Goal: Information Seeking & Learning: Find specific page/section

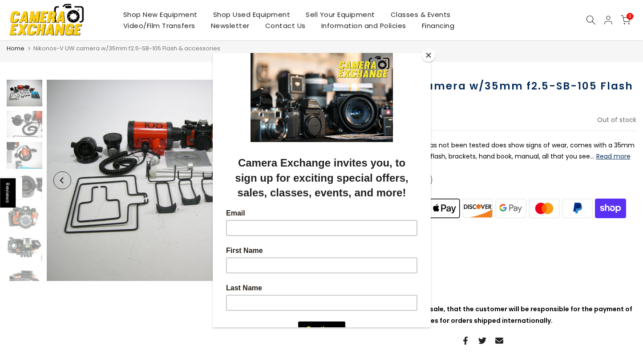
scroll to position [37, 0]
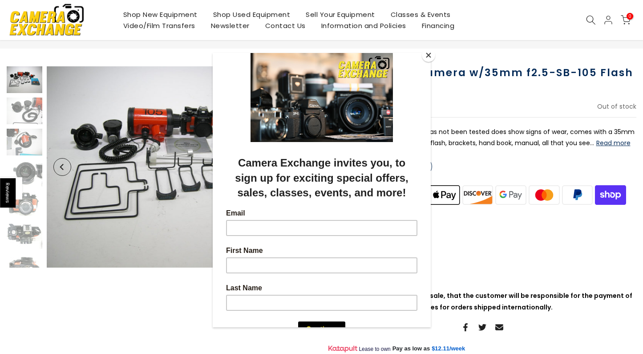
click at [426, 55] on button "Close" at bounding box center [428, 55] width 13 height 13
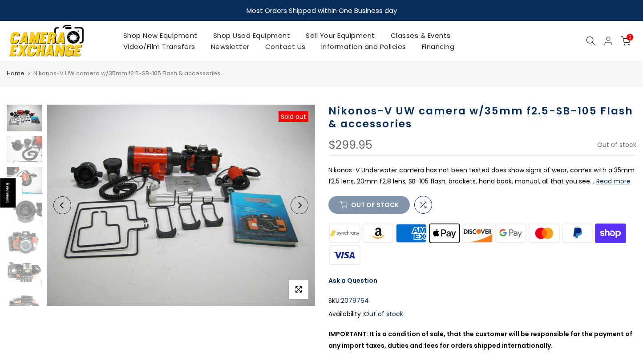
scroll to position [0, 0]
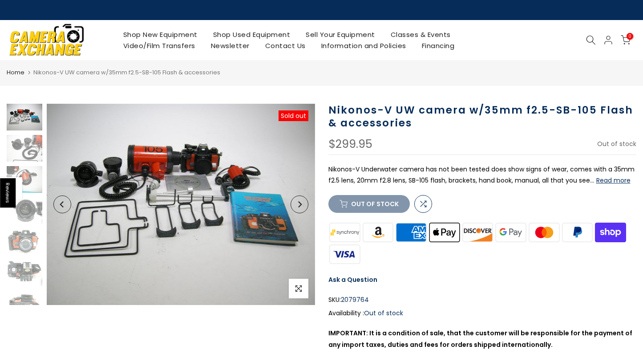
click at [590, 40] on icon at bounding box center [591, 40] width 10 height 10
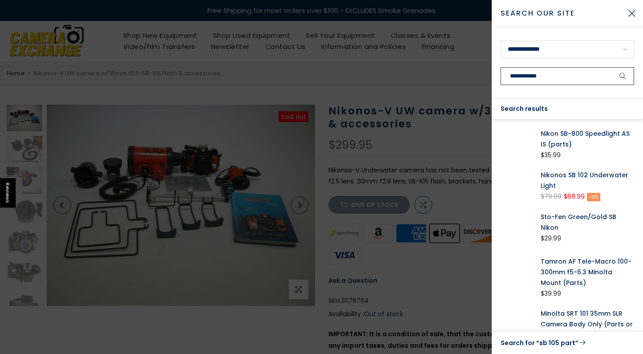
type input "**********"
click at [623, 76] on button "submit" at bounding box center [623, 76] width 22 height 18
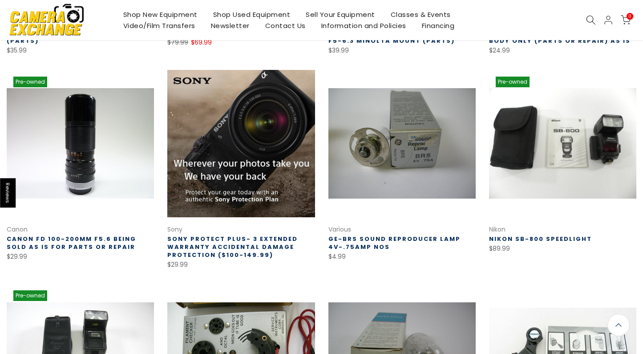
scroll to position [327, 0]
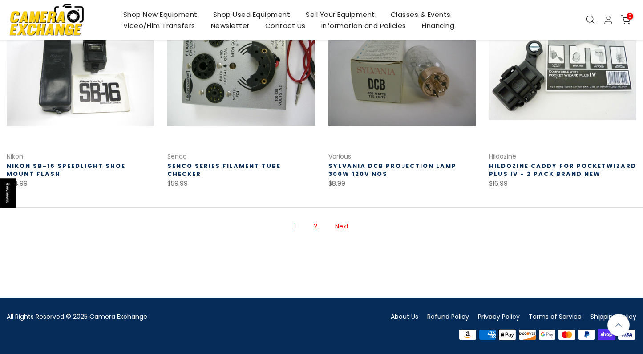
click at [342, 224] on link "Next" at bounding box center [342, 227] width 23 height 16
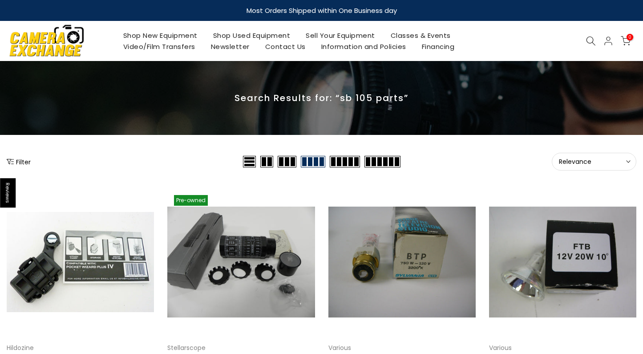
click at [589, 39] on icon at bounding box center [591, 41] width 10 height 10
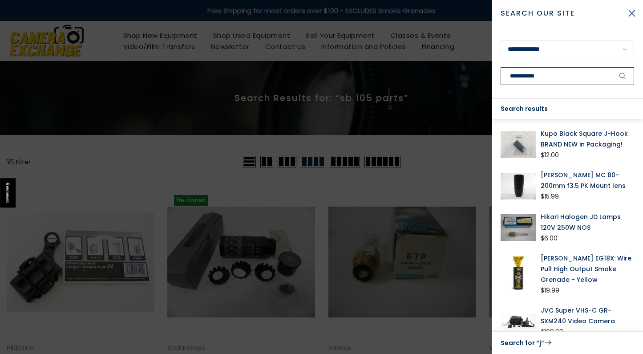
type input "**********"
click at [623, 76] on button "submit" at bounding box center [623, 76] width 22 height 18
